Goal: Task Accomplishment & Management: Manage account settings

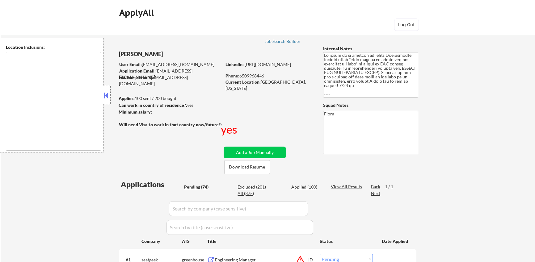
select select ""pending""
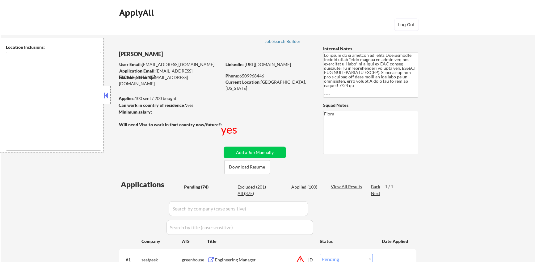
select select ""pending""
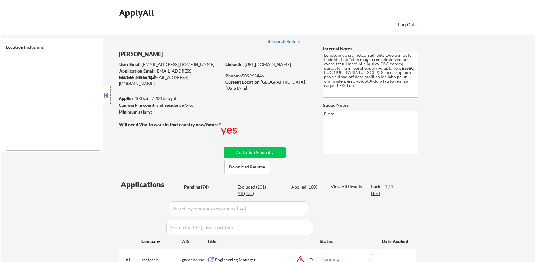
select select ""pending""
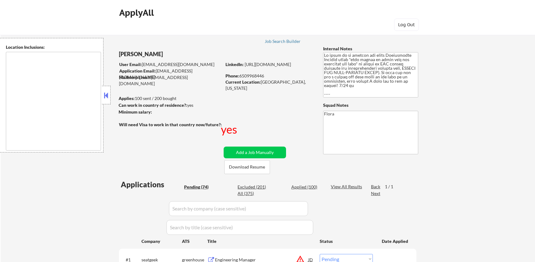
select select ""pending""
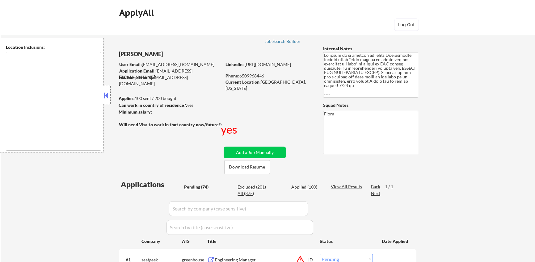
select select ""pending""
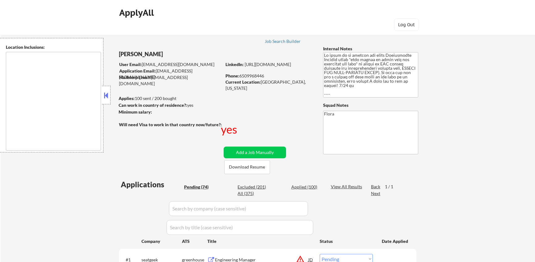
select select ""pending""
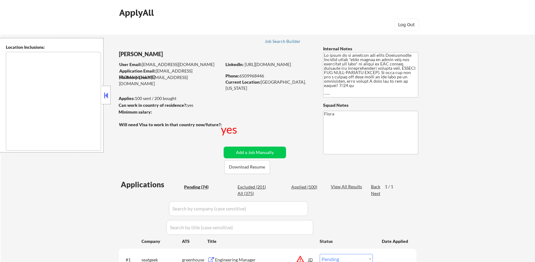
select select ""pending""
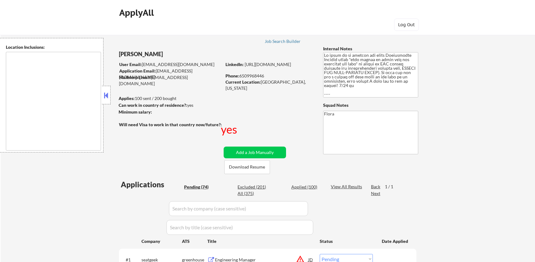
select select ""pending""
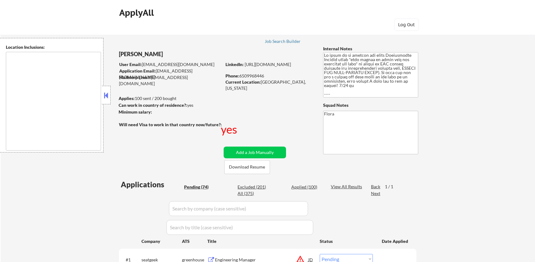
select select ""pending""
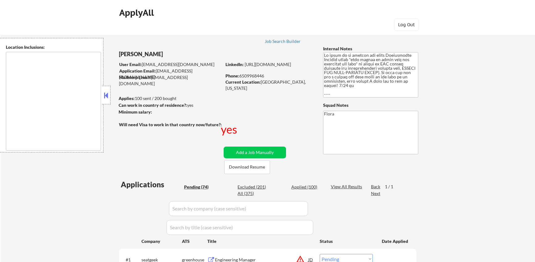
select select ""pending""
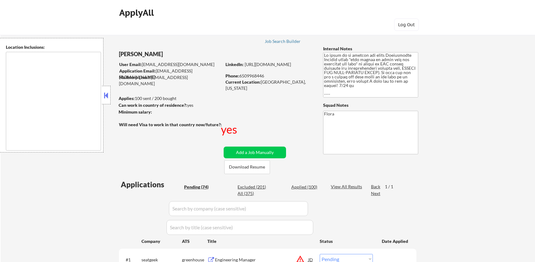
select select ""pending""
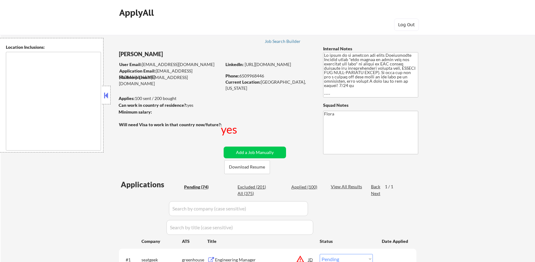
select select ""pending""
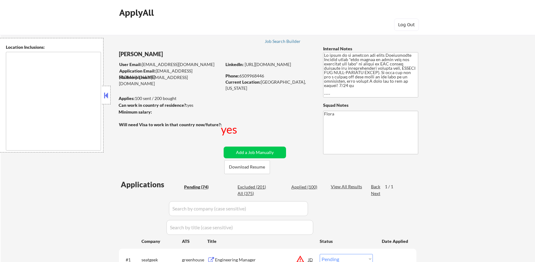
select select ""pending""
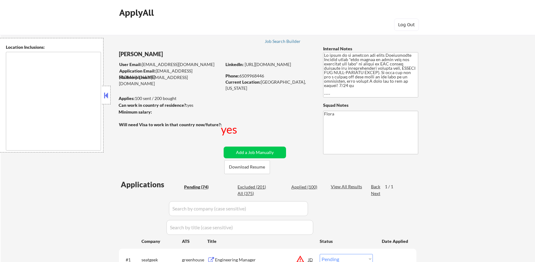
select select ""pending""
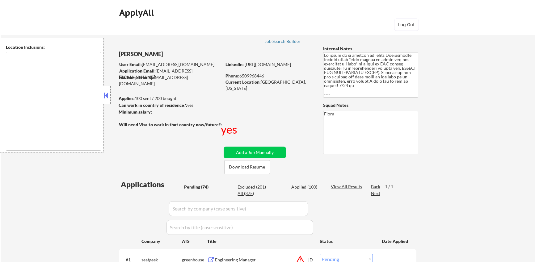
select select ""pending""
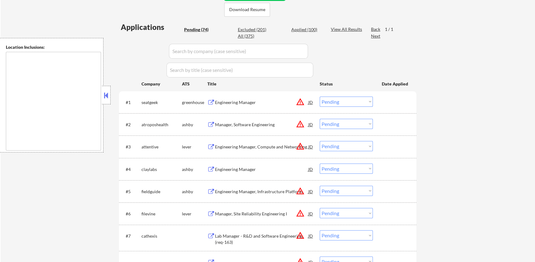
scroll to position [157, 0]
click at [306, 30] on div "Applied (100)" at bounding box center [306, 30] width 31 height 6
select select ""applied""
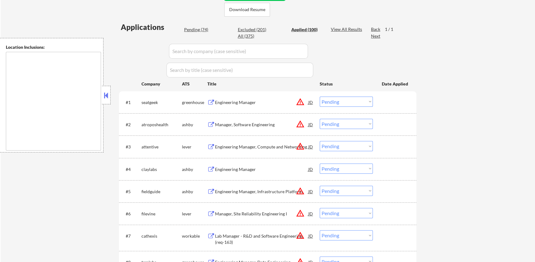
select select ""applied""
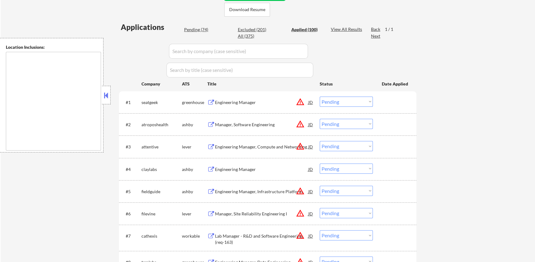
select select ""applied""
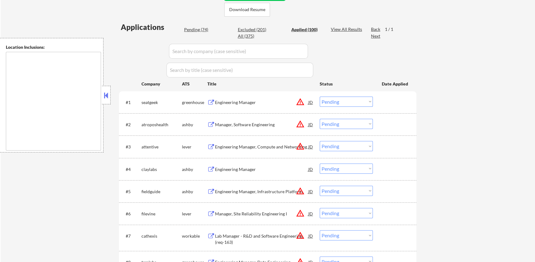
select select ""applied""
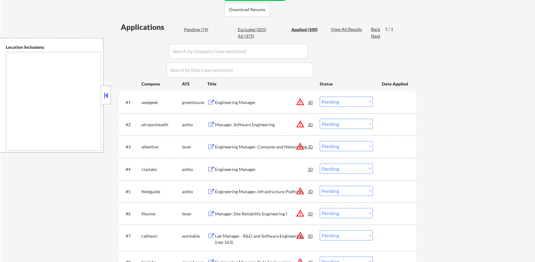
select select ""applied""
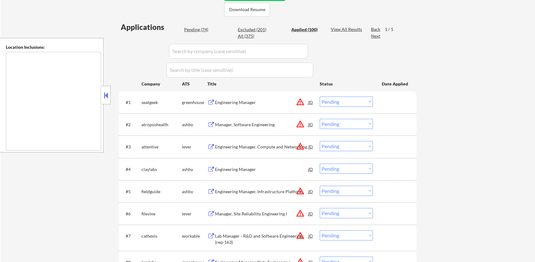
select select ""applied""
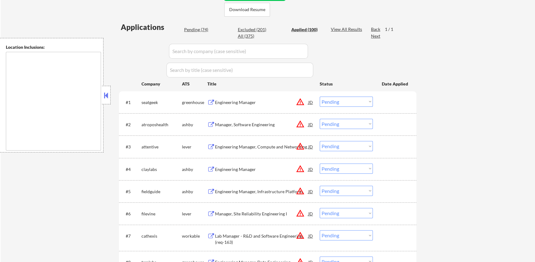
select select ""applied""
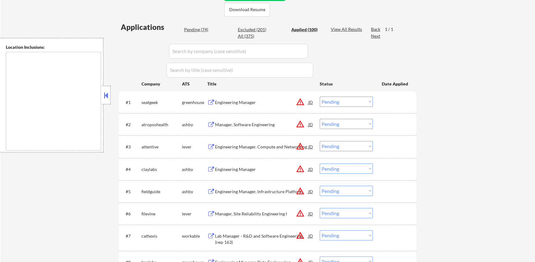
select select ""applied""
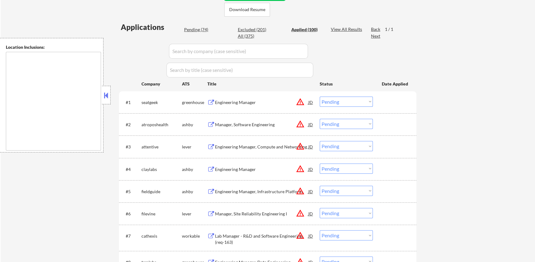
select select ""applied""
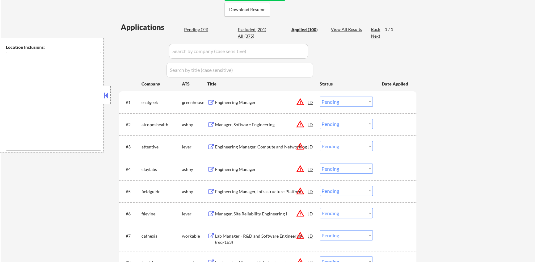
select select ""applied""
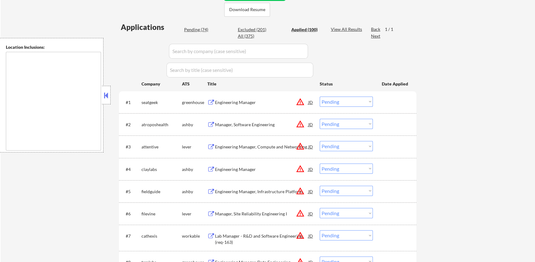
select select ""applied""
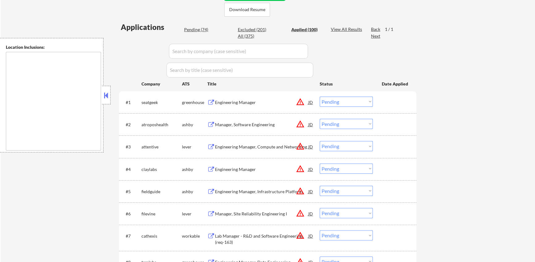
select select ""applied""
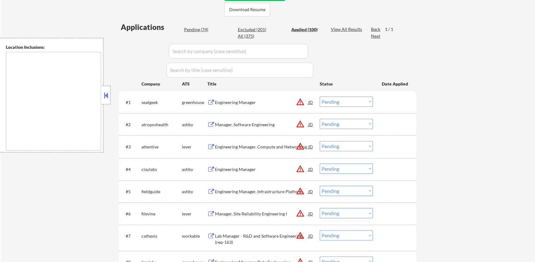
select select ""applied""
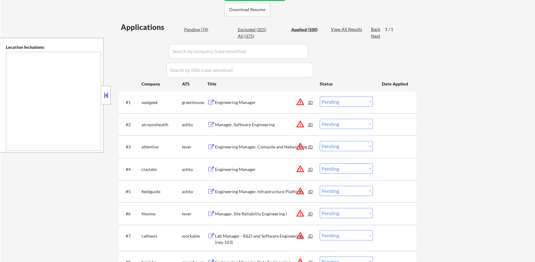
select select ""applied""
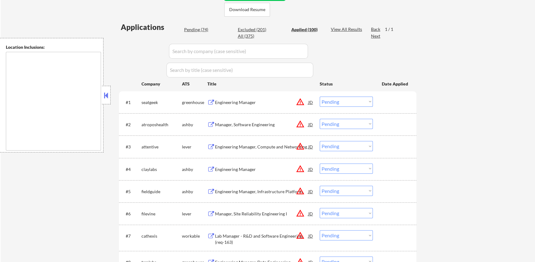
select select ""applied""
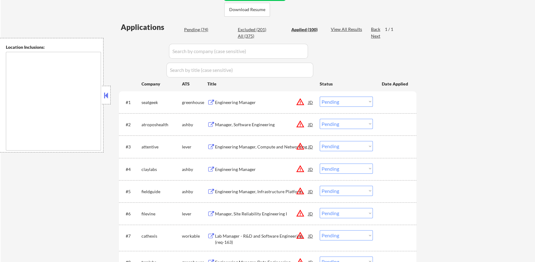
select select ""applied""
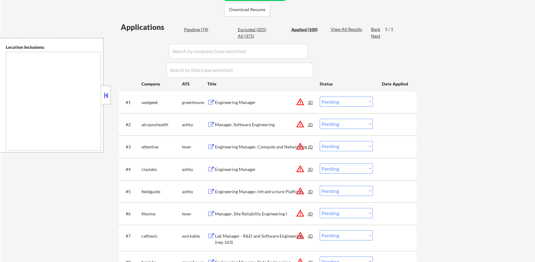
select select ""applied""
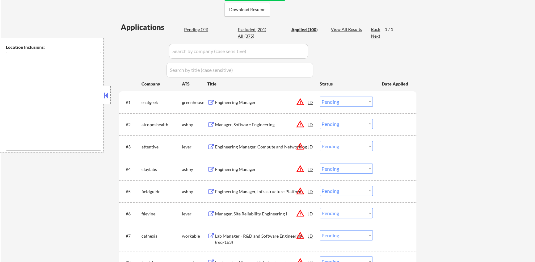
select select ""applied""
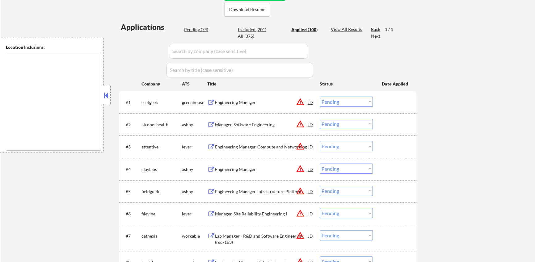
select select ""applied""
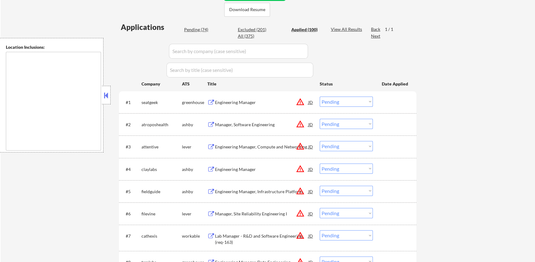
select select ""applied""
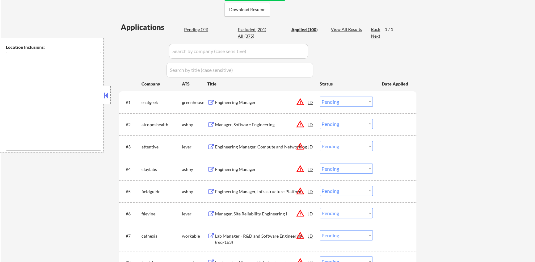
select select ""applied""
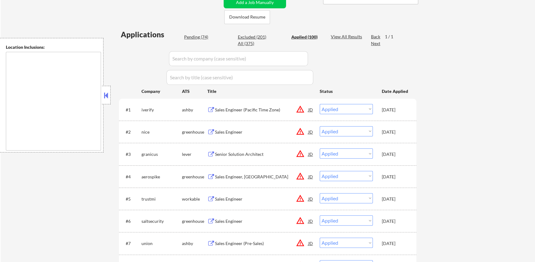
scroll to position [120, 0]
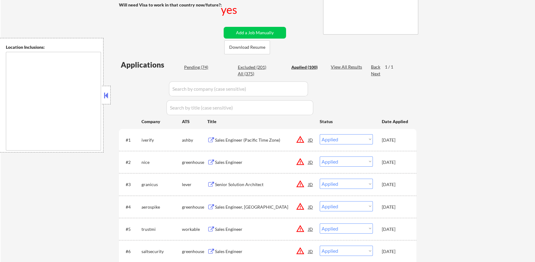
click at [207, 67] on div "Pending (74)" at bounding box center [199, 67] width 31 height 6
select select ""pending""
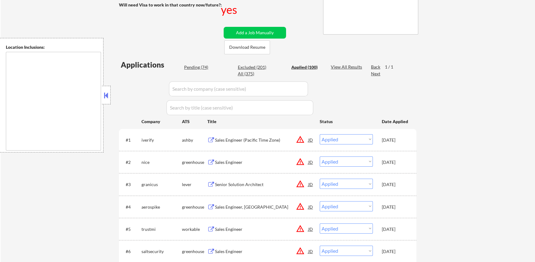
select select ""pending""
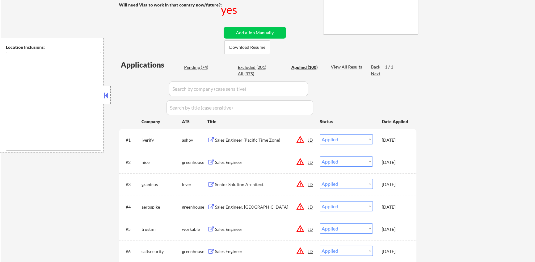
select select ""pending""
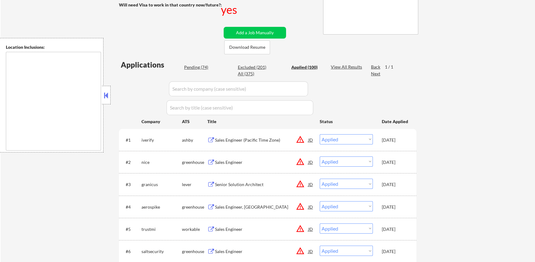
select select ""pending""
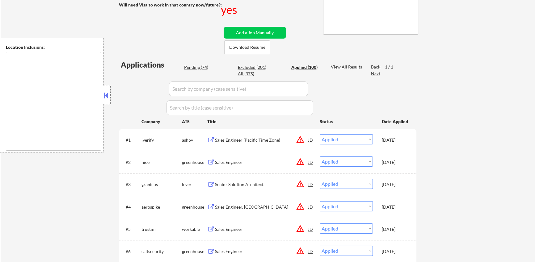
select select ""pending""
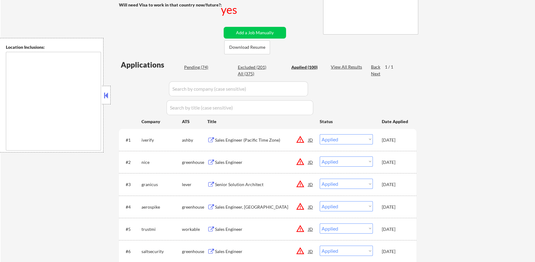
select select ""pending""
